Goal: Information Seeking & Learning: Learn about a topic

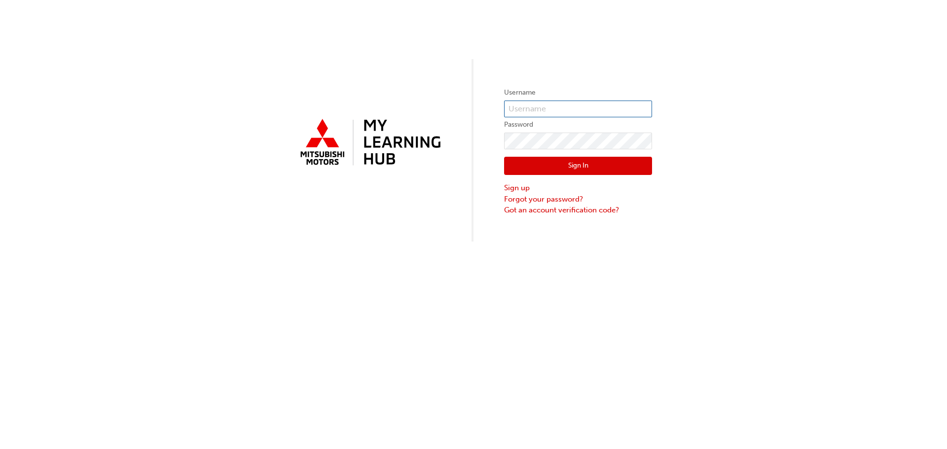
type input "0005979807"
click at [624, 167] on button "Sign In" at bounding box center [578, 166] width 148 height 19
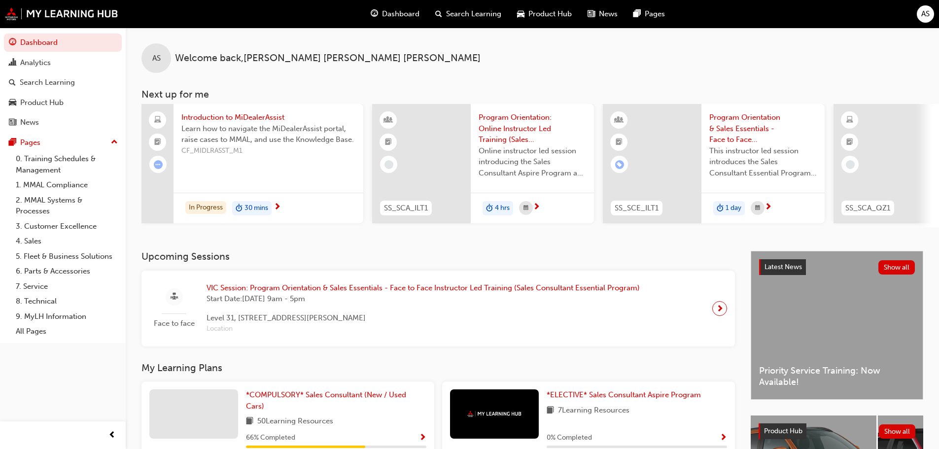
click at [292, 203] on div "In Progress 30 mins" at bounding box center [269, 208] width 190 height 31
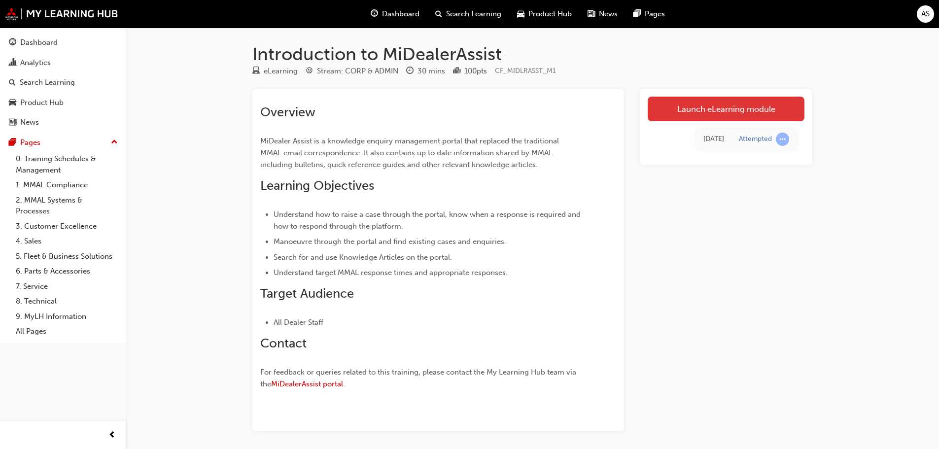
click at [691, 105] on link "Launch eLearning module" at bounding box center [726, 109] width 157 height 25
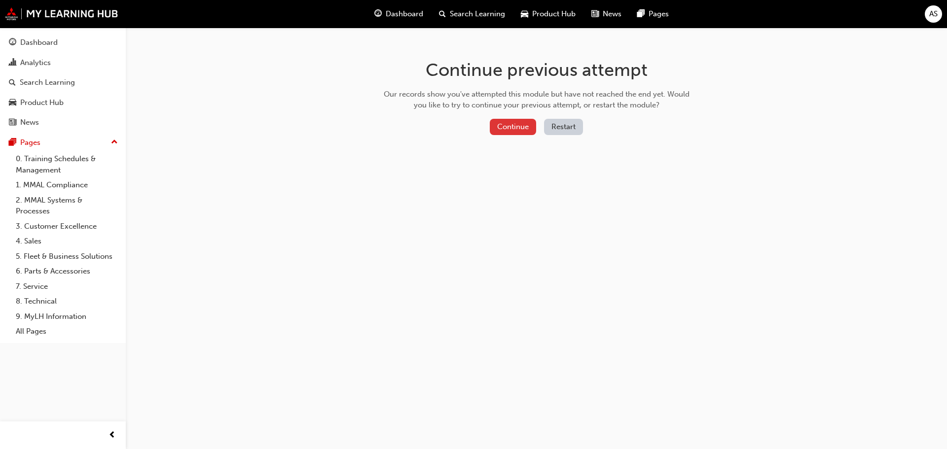
click at [528, 133] on button "Continue" at bounding box center [513, 127] width 46 height 16
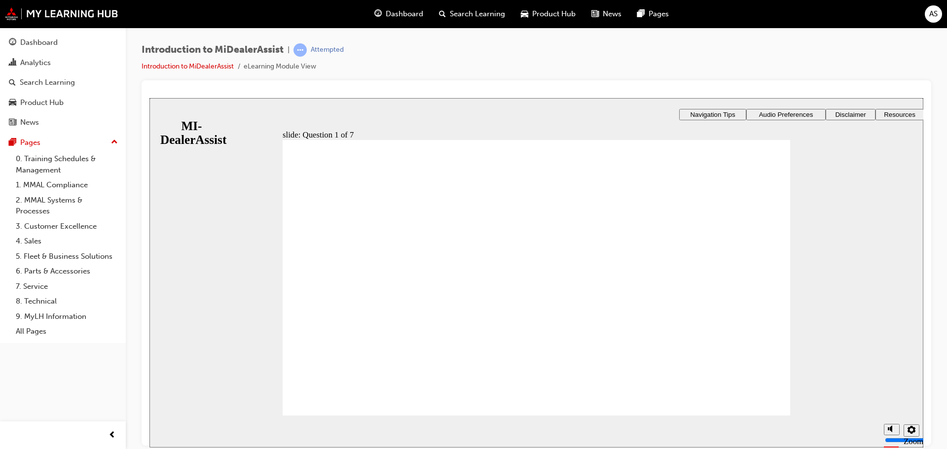
radio input "true"
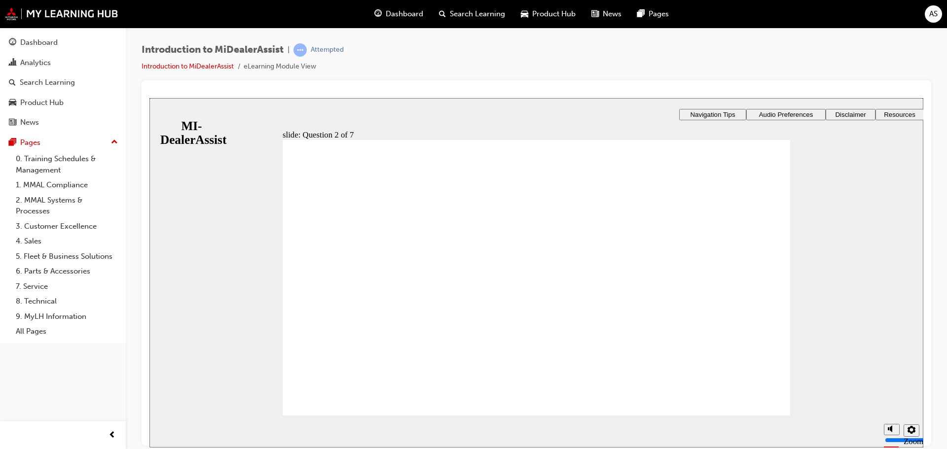
radio input "true"
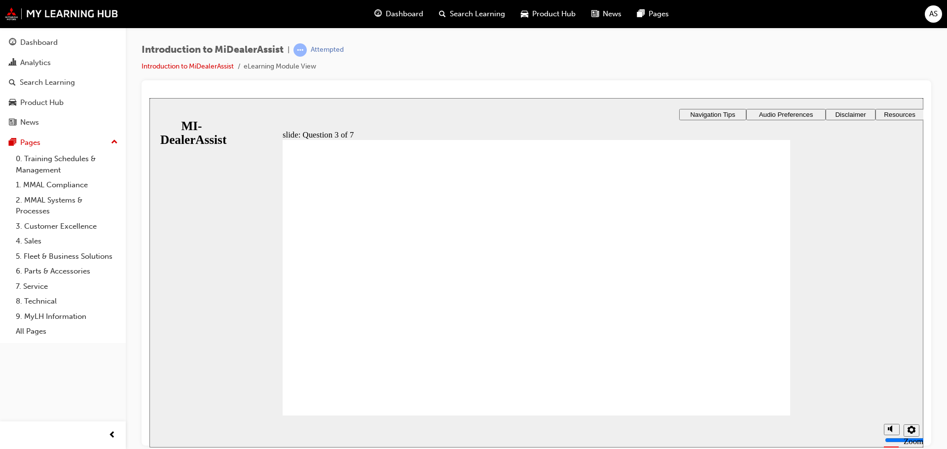
radio input "true"
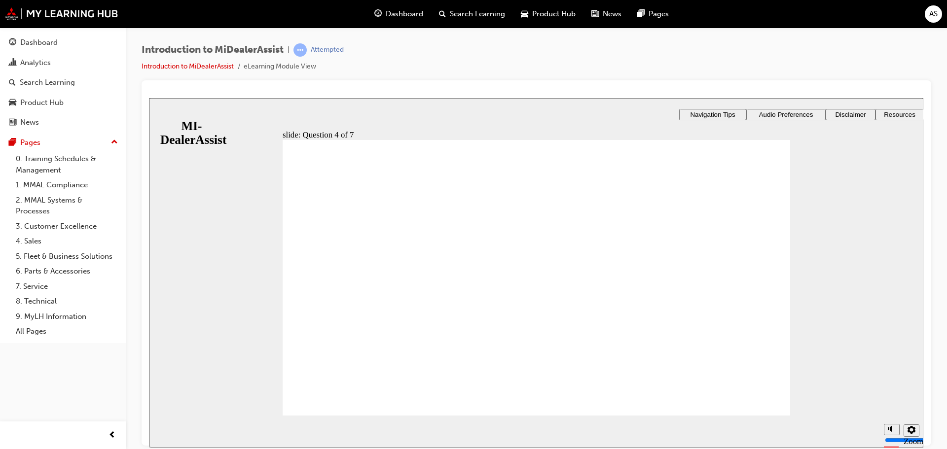
drag, startPoint x: 366, startPoint y: 252, endPoint x: 347, endPoint y: 268, distance: 24.6
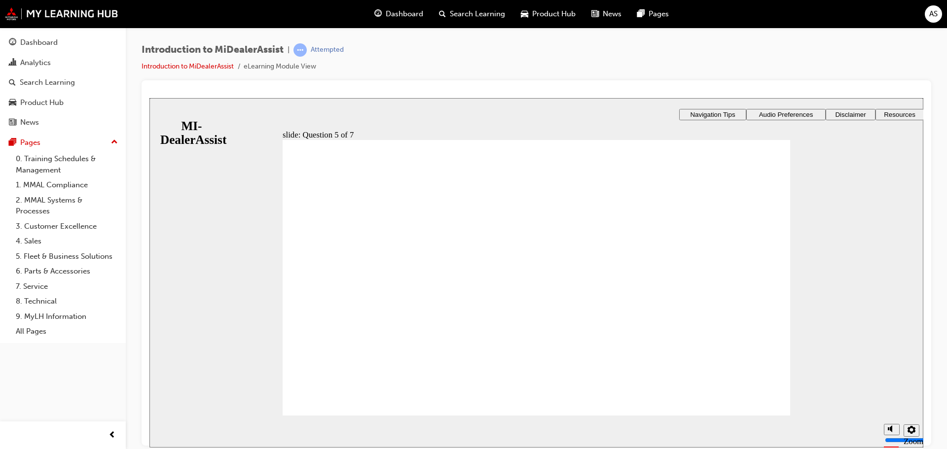
radio input "true"
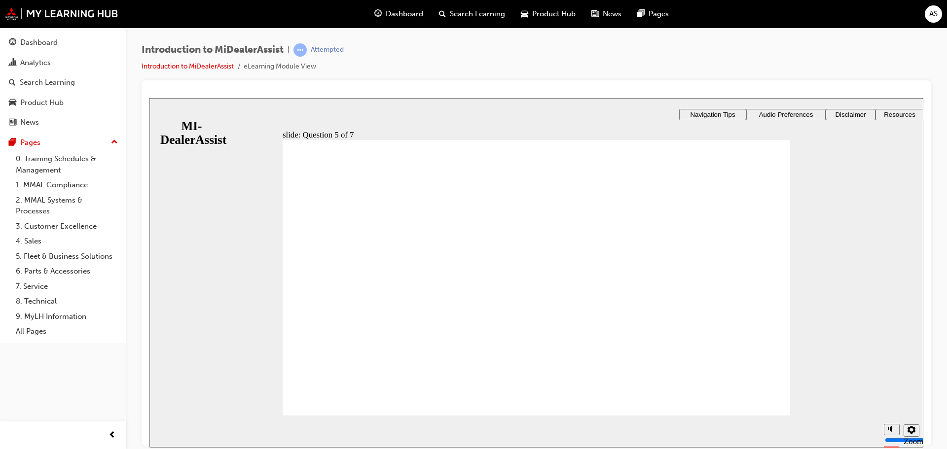
checkbox input "true"
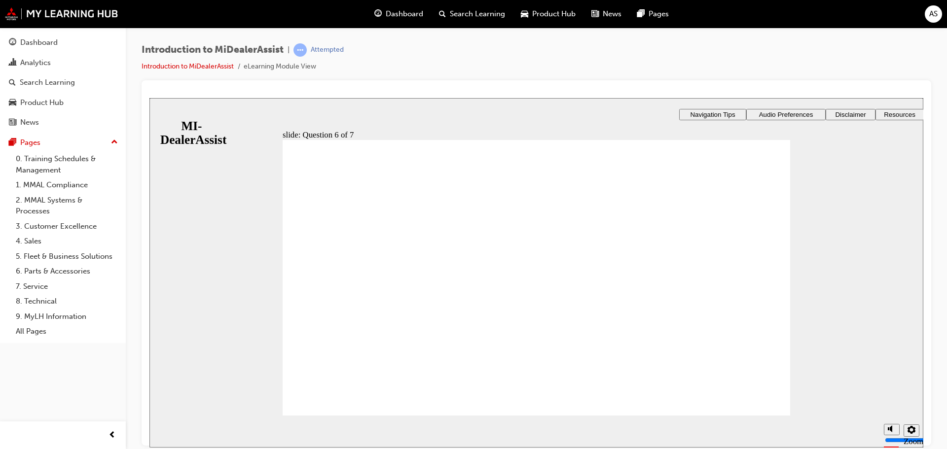
radio input "true"
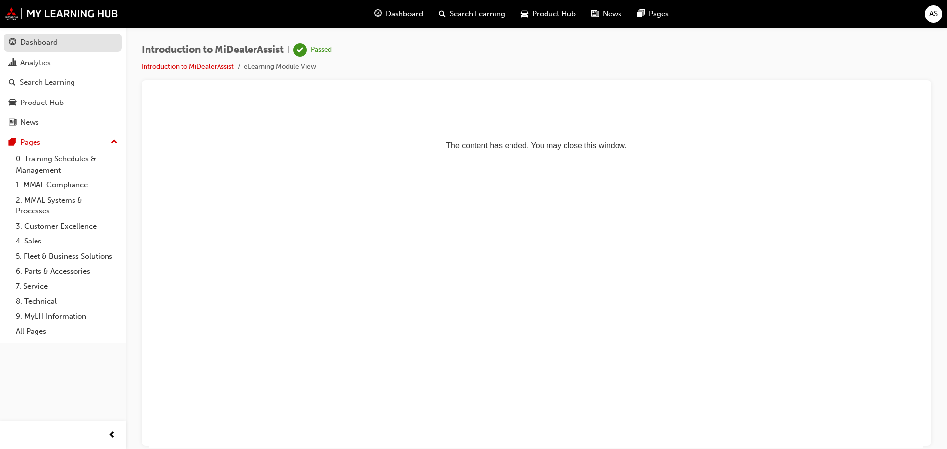
click at [44, 37] on div "Dashboard" at bounding box center [38, 42] width 37 height 11
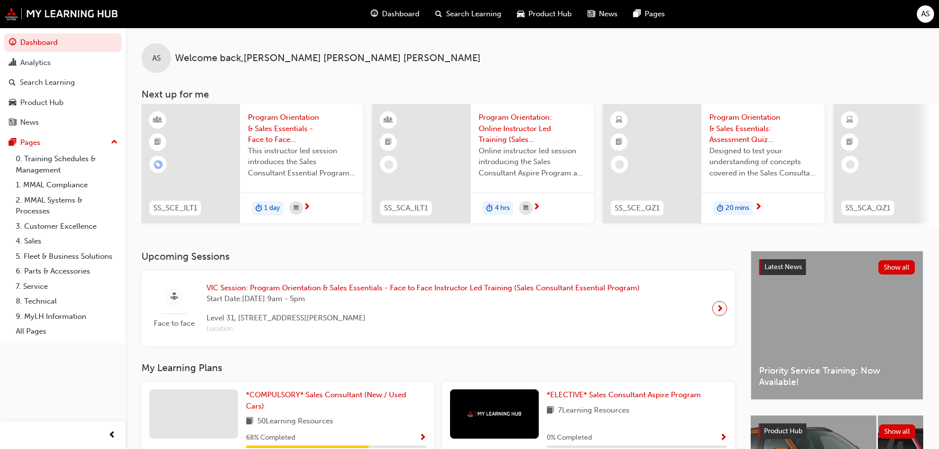
click at [645, 303] on div "VIC Session: Program Orientation & Sales Essentials - Face to Face Instructor L…" at bounding box center [423, 309] width 449 height 52
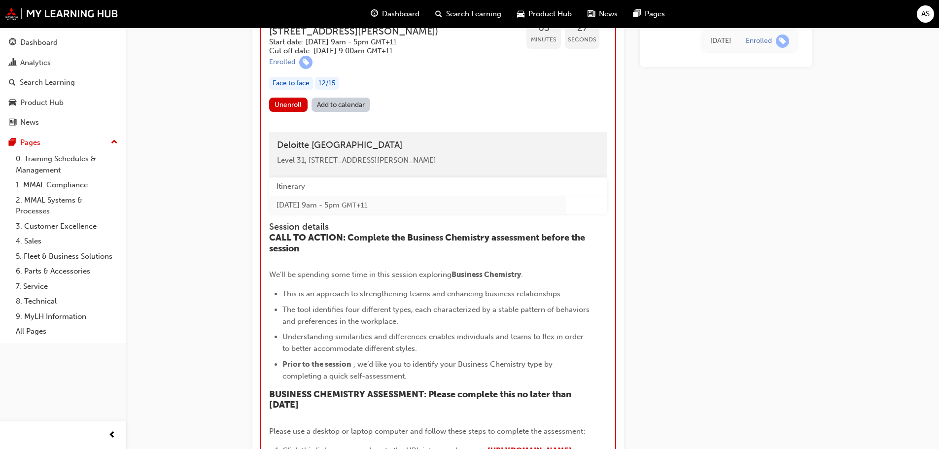
scroll to position [1474, 0]
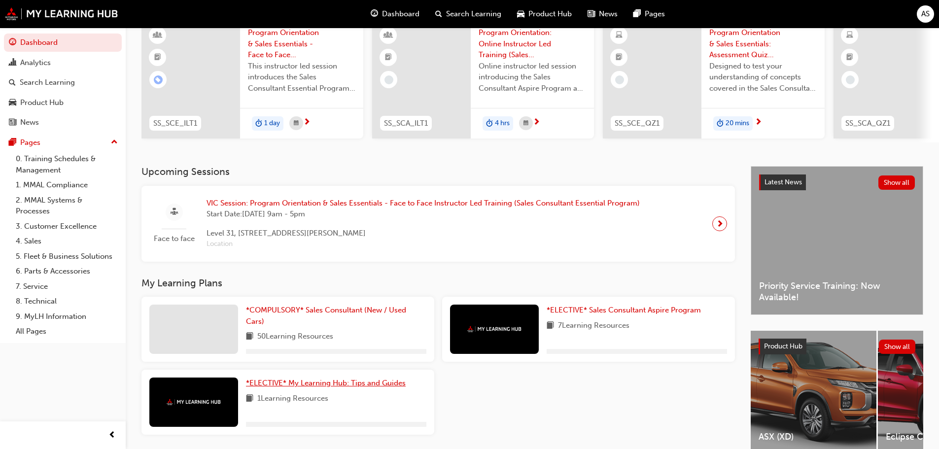
scroll to position [99, 0]
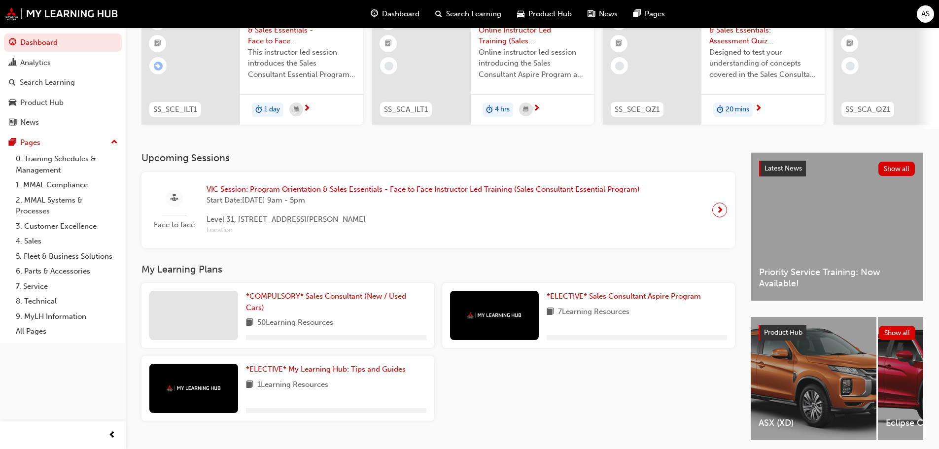
click at [325, 321] on span "50 Learning Resources" at bounding box center [295, 323] width 76 height 12
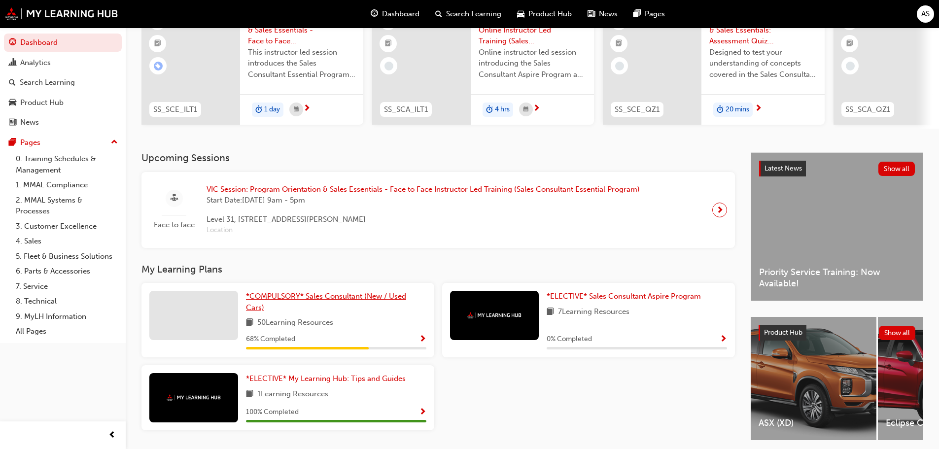
click at [351, 303] on span "*COMPULSORY* Sales Consultant (New / Used Cars)" at bounding box center [326, 302] width 160 height 20
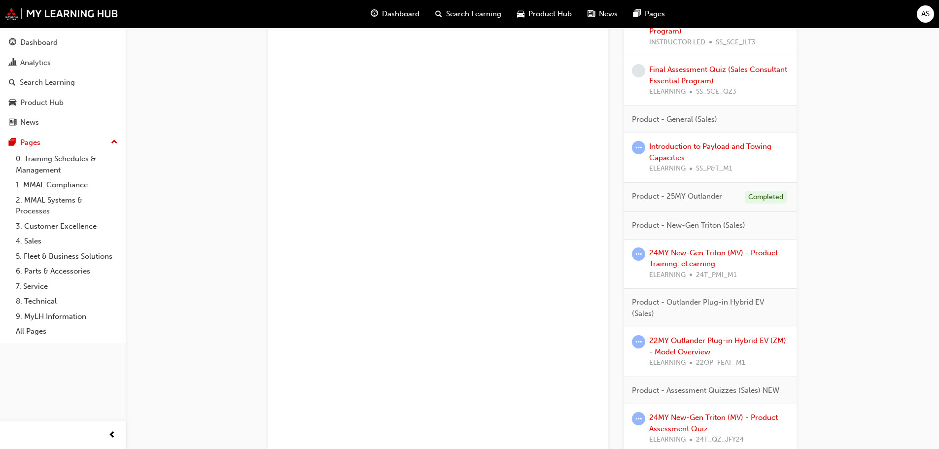
scroll to position [838, 0]
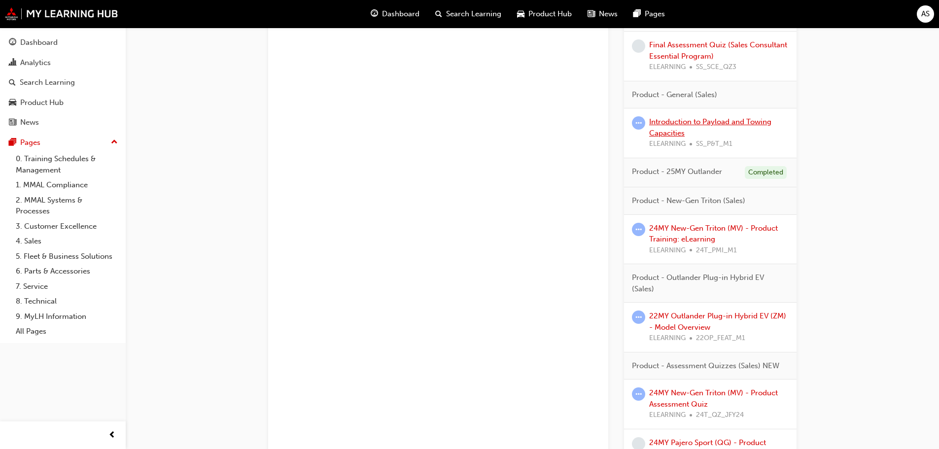
click at [682, 124] on link "Introduction to Payload and Towing Capacities" at bounding box center [710, 127] width 122 height 20
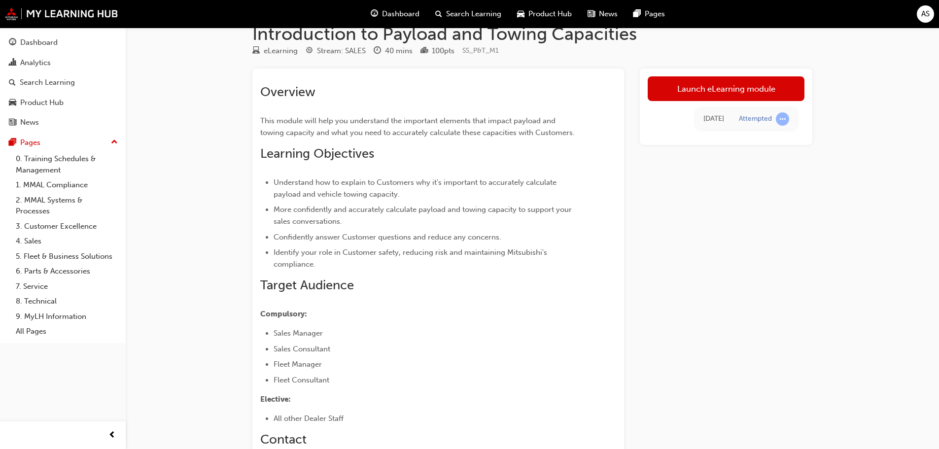
scroll to position [7, 0]
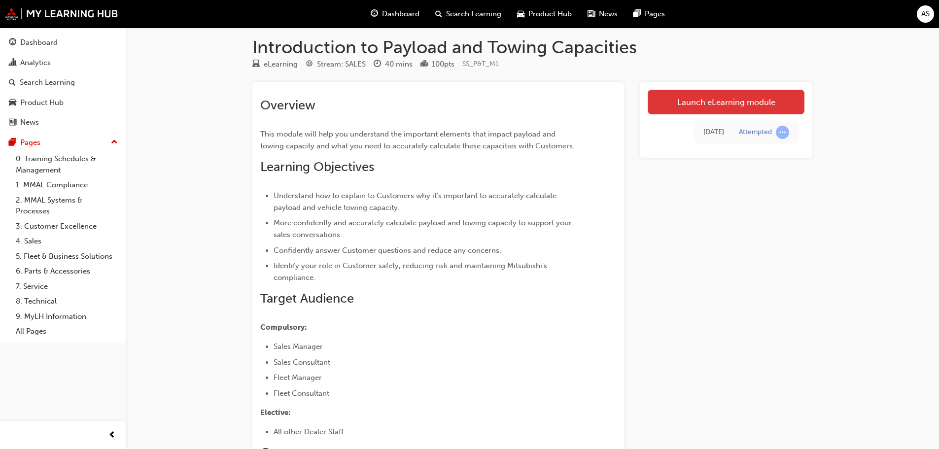
click at [695, 101] on link "Launch eLearning module" at bounding box center [726, 102] width 157 height 25
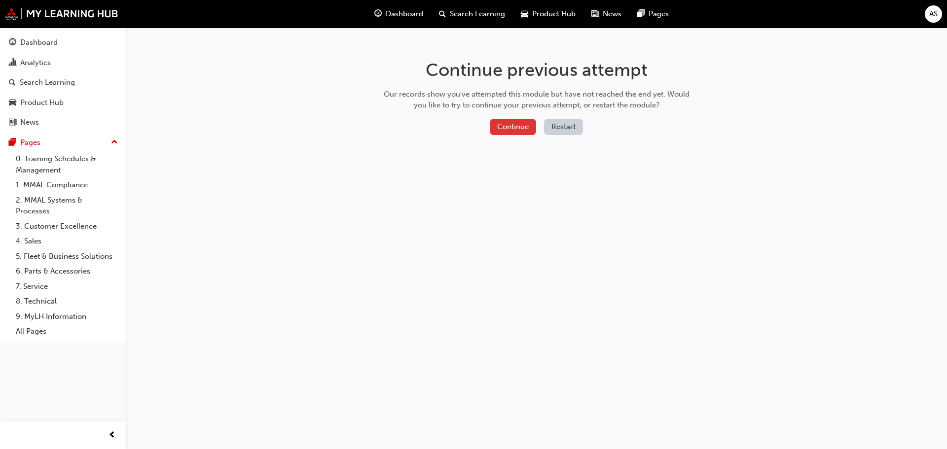
click at [517, 125] on button "Continue" at bounding box center [513, 127] width 46 height 16
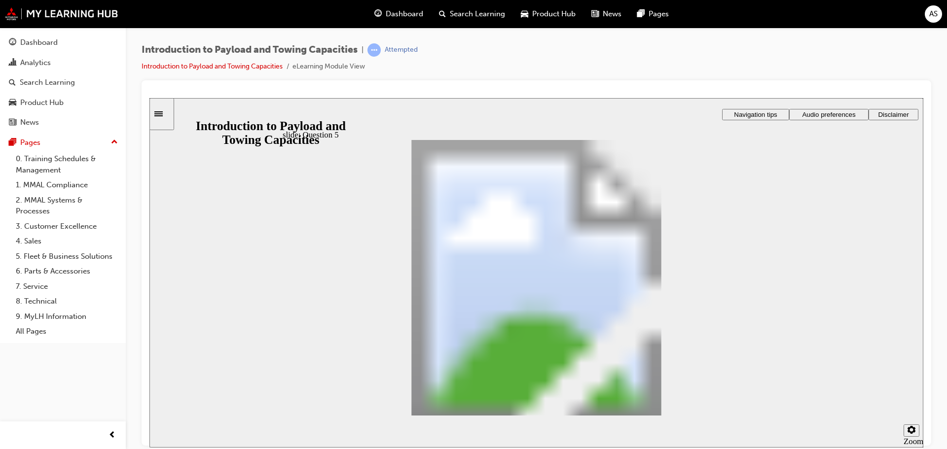
drag, startPoint x: 397, startPoint y: 252, endPoint x: 492, endPoint y: 259, distance: 94.4
drag, startPoint x: 410, startPoint y: 250, endPoint x: 455, endPoint y: 226, distance: 50.3
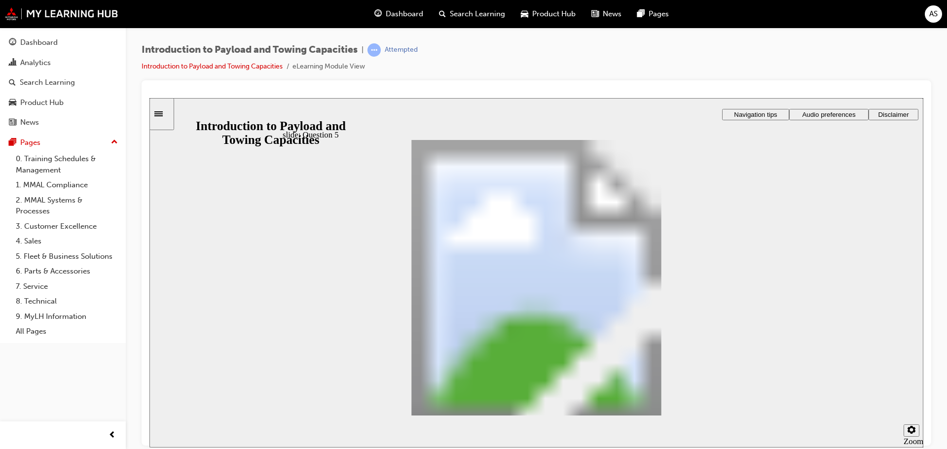
drag, startPoint x: 456, startPoint y: 224, endPoint x: 387, endPoint y: 254, distance: 75.9
drag, startPoint x: 497, startPoint y: 267, endPoint x: 487, endPoint y: 378, distance: 111.4
drag, startPoint x: 444, startPoint y: 212, endPoint x: 517, endPoint y: 249, distance: 82.0
drag, startPoint x: 459, startPoint y: 196, endPoint x: 504, endPoint y: 269, distance: 85.5
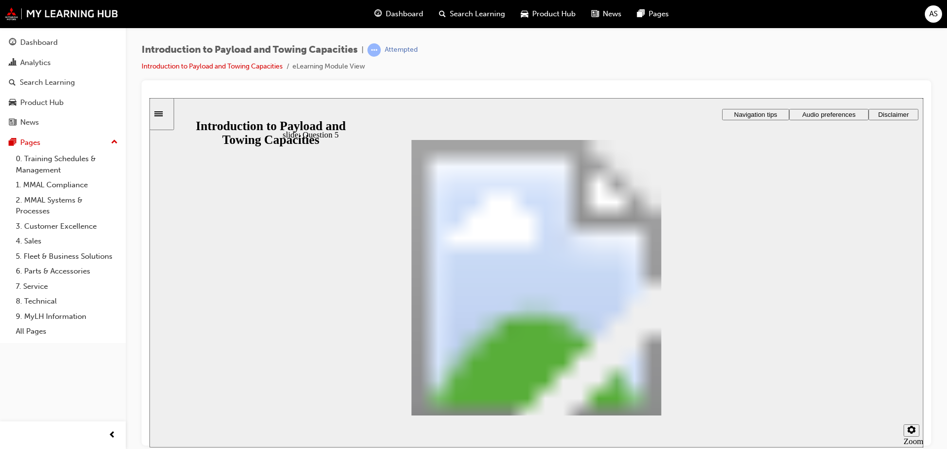
drag, startPoint x: 497, startPoint y: 216, endPoint x: 564, endPoint y: 317, distance: 121.3
drag, startPoint x: 513, startPoint y: 215, endPoint x: 574, endPoint y: 284, distance: 92.9
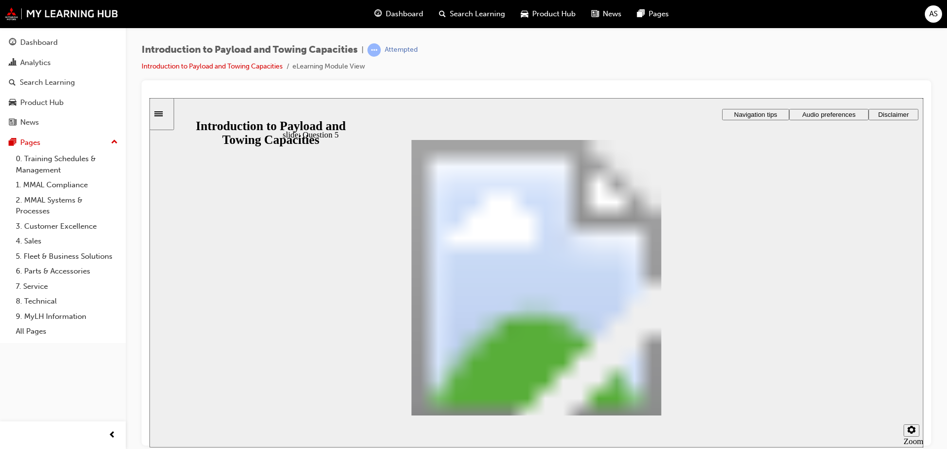
drag, startPoint x: 474, startPoint y: 215, endPoint x: 539, endPoint y: 370, distance: 167.9
drag, startPoint x: 425, startPoint y: 214, endPoint x: 488, endPoint y: 248, distance: 71.9
drag, startPoint x: 472, startPoint y: 223, endPoint x: 538, endPoint y: 296, distance: 98.1
drag, startPoint x: 480, startPoint y: 219, endPoint x: 530, endPoint y: 322, distance: 114.7
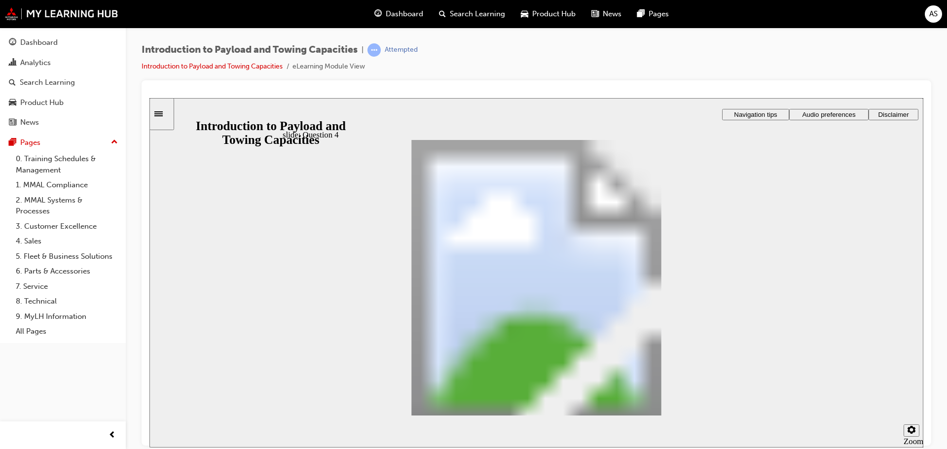
click at [493, 68] on div "Introduction to Payload and Towing Capacities | Attempted Introduction to Paylo…" at bounding box center [536, 61] width 789 height 37
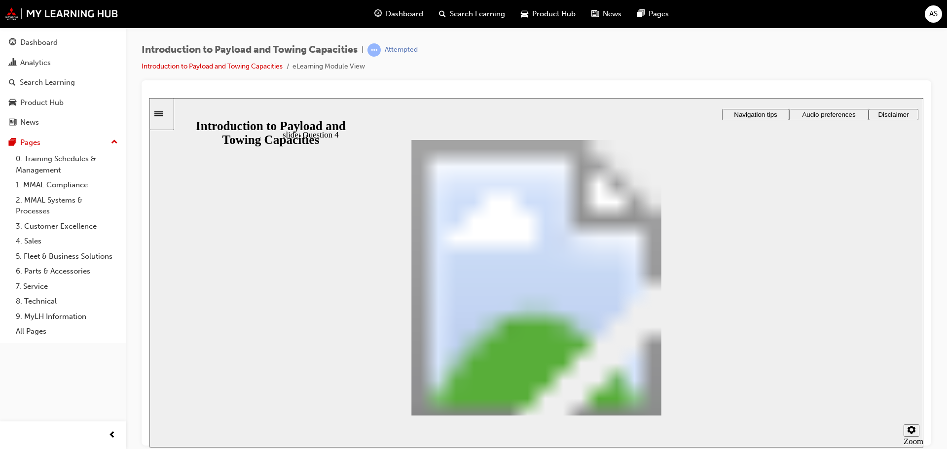
drag, startPoint x: 677, startPoint y: 297, endPoint x: 681, endPoint y: 293, distance: 5.9
checkbox input "true"
checkbox input "false"
checkbox input "true"
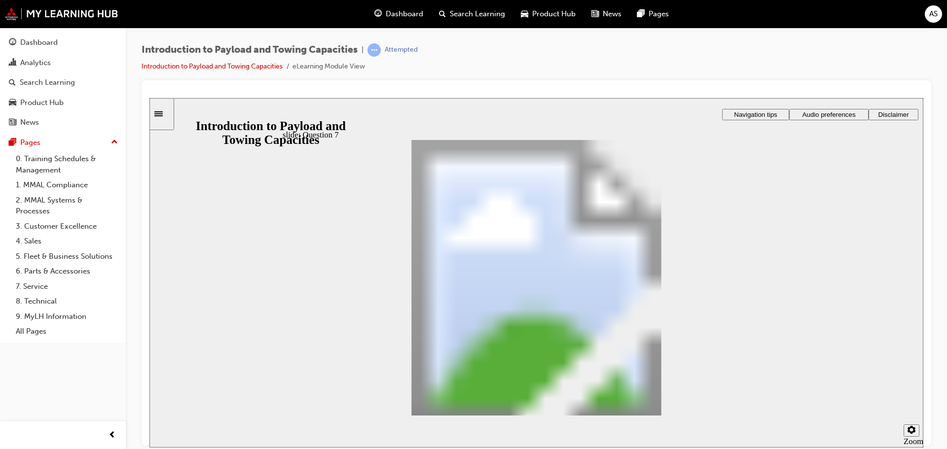
radio input "true"
drag, startPoint x: 591, startPoint y: 298, endPoint x: 590, endPoint y: 303, distance: 5.1
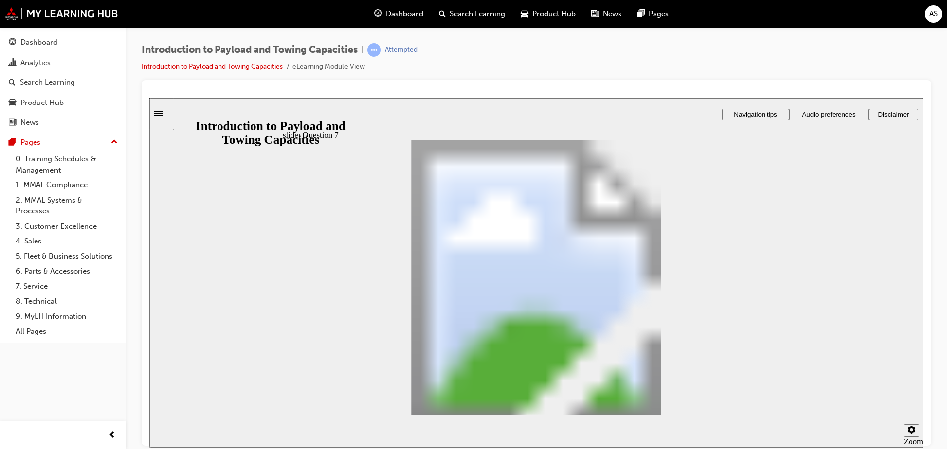
radio input "true"
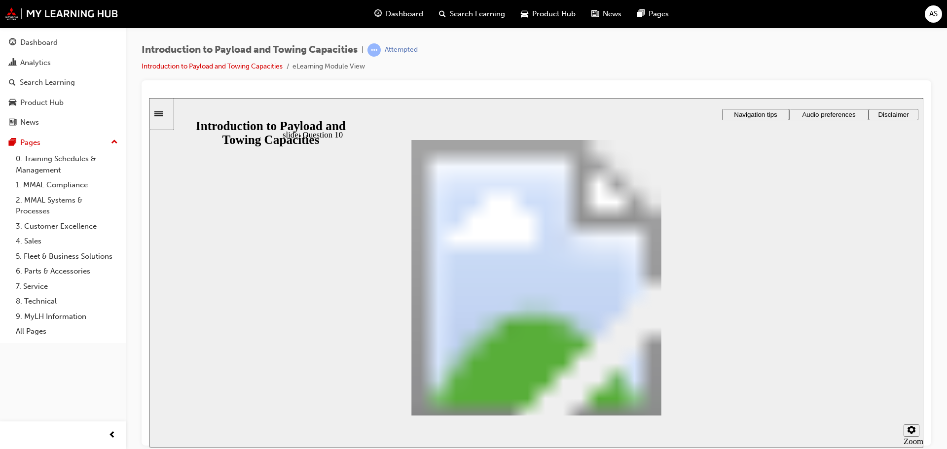
radio input "false"
radio input "true"
drag, startPoint x: 679, startPoint y: 326, endPoint x: 750, endPoint y: 376, distance: 87.1
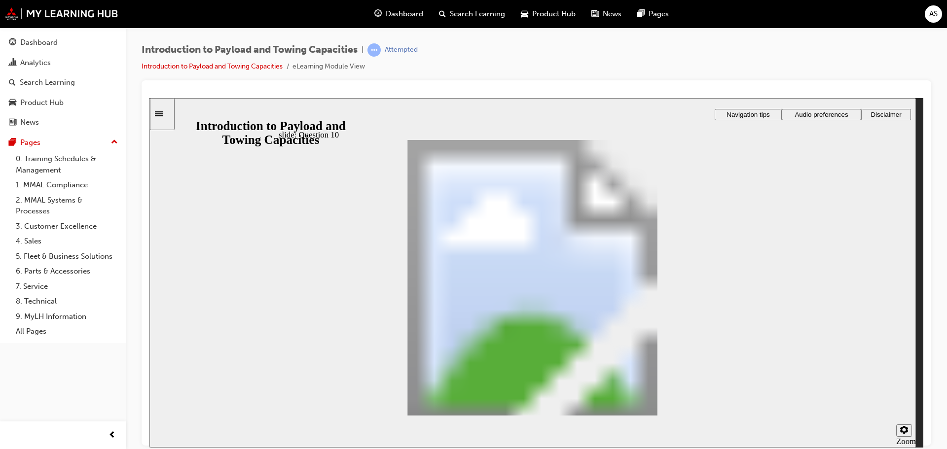
drag, startPoint x: 596, startPoint y: 334, endPoint x: 595, endPoint y: 345, distance: 10.9
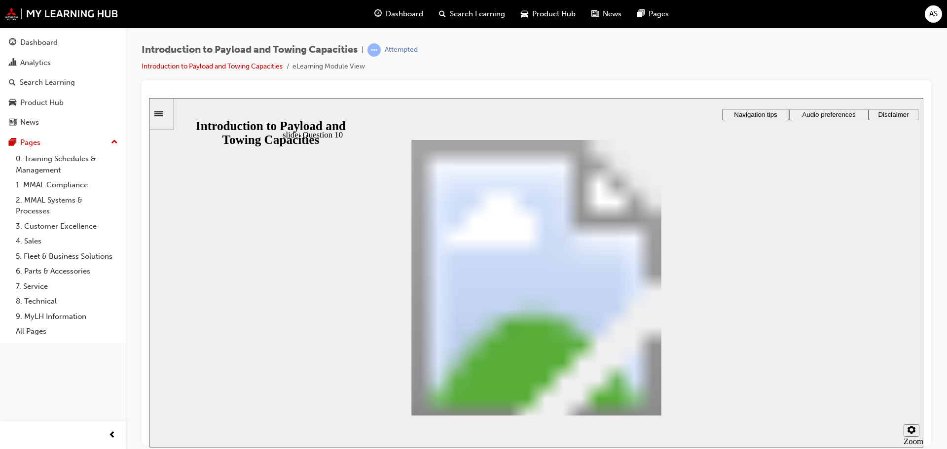
drag, startPoint x: 453, startPoint y: 268, endPoint x: 528, endPoint y: 284, distance: 76.5
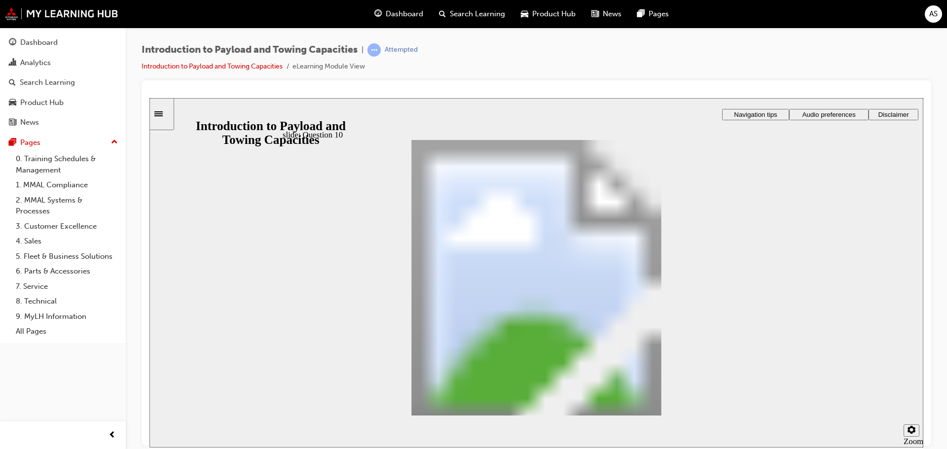
click at [775, 416] on section "Playback Speed 2 1.75 1.5 1.25 0.75" at bounding box center [536, 431] width 774 height 32
click at [81, 44] on div "Dashboard" at bounding box center [63, 42] width 108 height 12
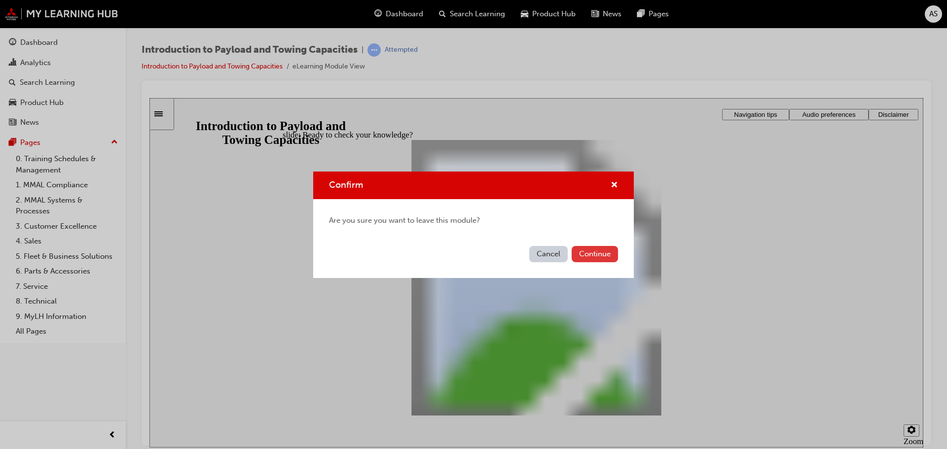
click at [609, 256] on button "Continue" at bounding box center [594, 254] width 46 height 16
